Goal: Book appointment/travel/reservation

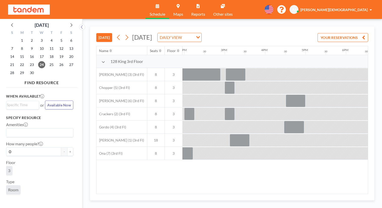
scroll to position [0, 566]
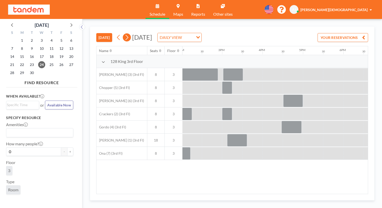
click at [124, 34] on icon at bounding box center [126, 38] width 5 height 8
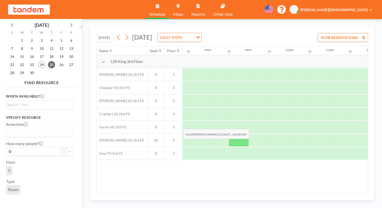
scroll to position [0, 300]
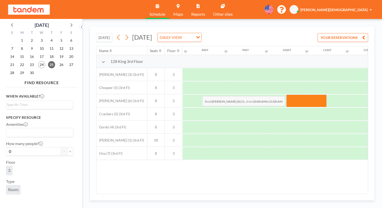
drag, startPoint x: 183, startPoint y: 84, endPoint x: 201, endPoint y: 84, distance: 17.7
click at [286, 94] on div at bounding box center [306, 100] width 40 height 13
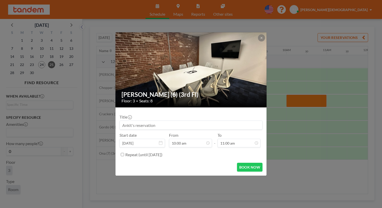
scroll to position [0, 0]
click at [258, 41] on button at bounding box center [261, 37] width 7 height 7
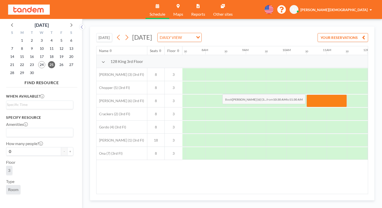
drag, startPoint x: 198, startPoint y: 81, endPoint x: 221, endPoint y: 82, distance: 22.5
click at [306, 94] on div at bounding box center [326, 100] width 40 height 13
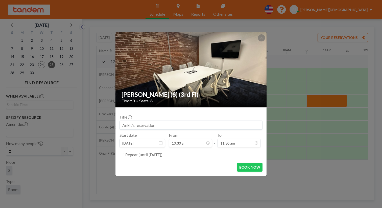
click at [183, 121] on input at bounding box center [191, 125] width 142 height 9
click at [181, 121] on input "Avia" at bounding box center [191, 125] width 142 height 9
type input "Aviator Hangar DX"
click at [237, 163] on button "BOOK NOW" at bounding box center [250, 167] width 26 height 9
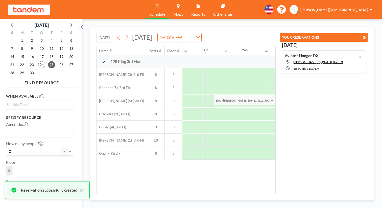
click at [347, 94] on div at bounding box center [357, 100] width 20 height 13
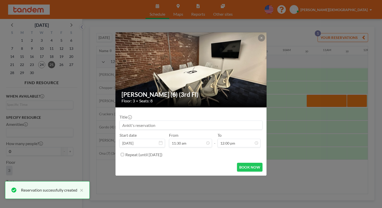
click at [191, 121] on input at bounding box center [191, 125] width 142 height 9
type input "Hangar DX"
click at [237, 163] on button "BOOK NOW" at bounding box center [250, 167] width 26 height 9
